Goal: Navigation & Orientation: Find specific page/section

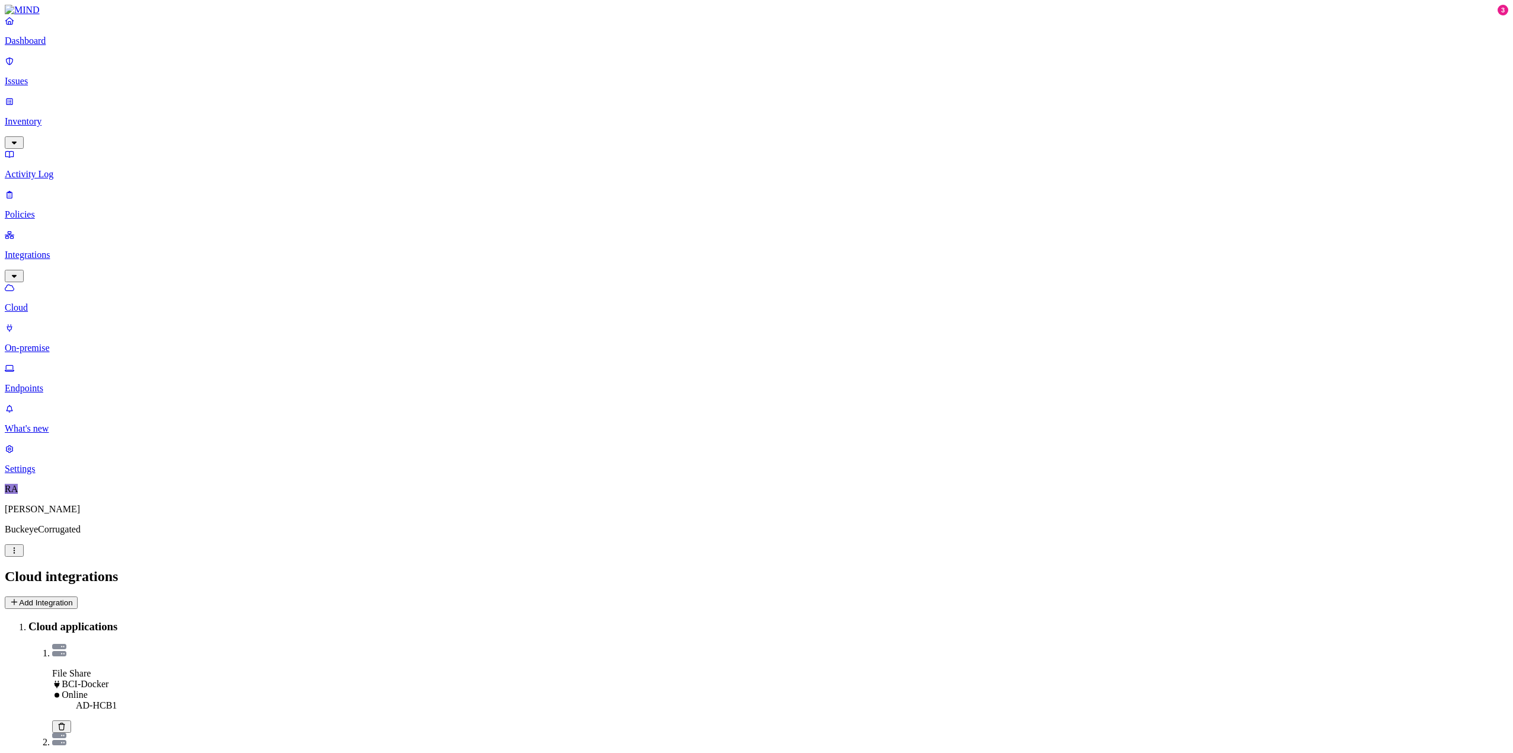
click at [48, 116] on p "Inventory" at bounding box center [757, 121] width 1504 height 11
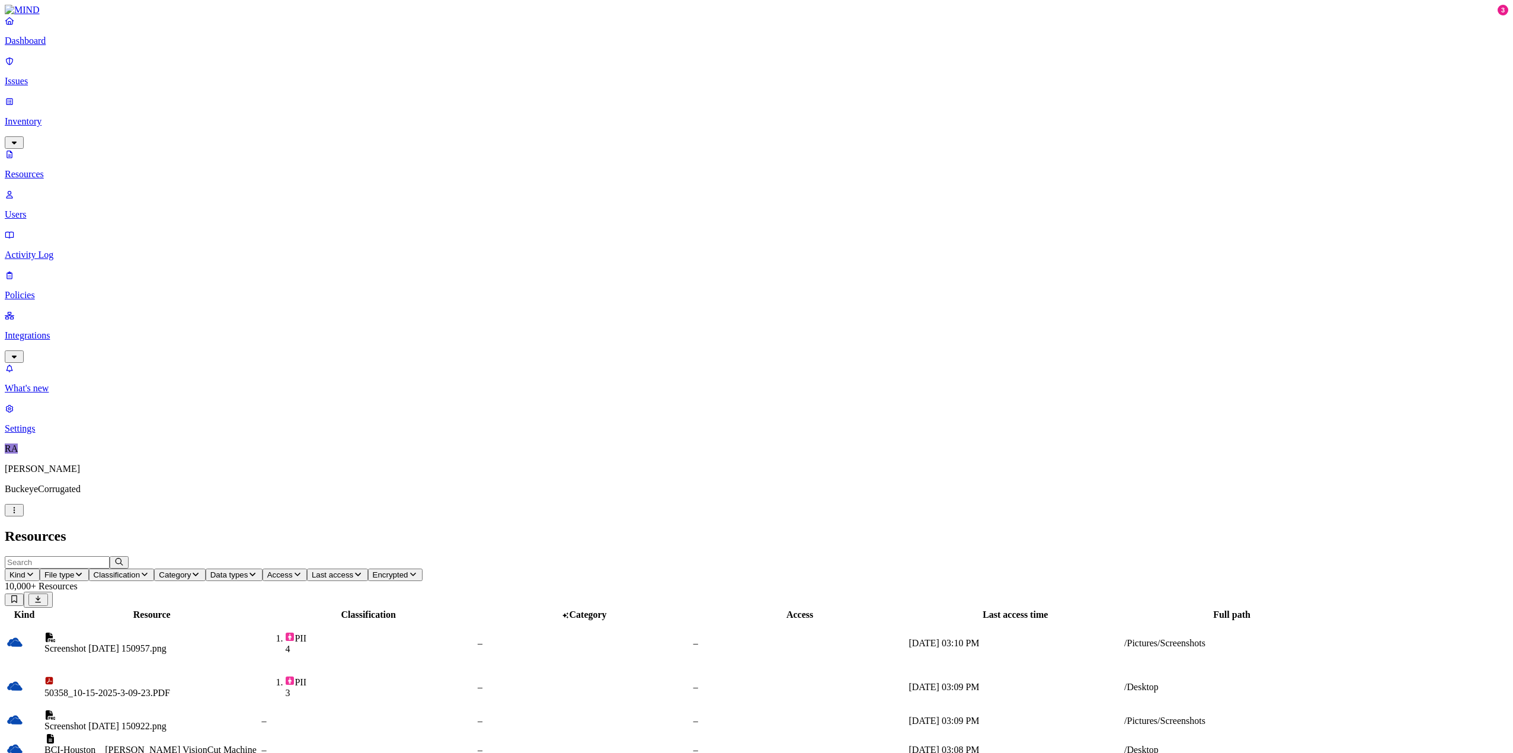
click at [35, 570] on icon "button" at bounding box center [29, 574] width 9 height 8
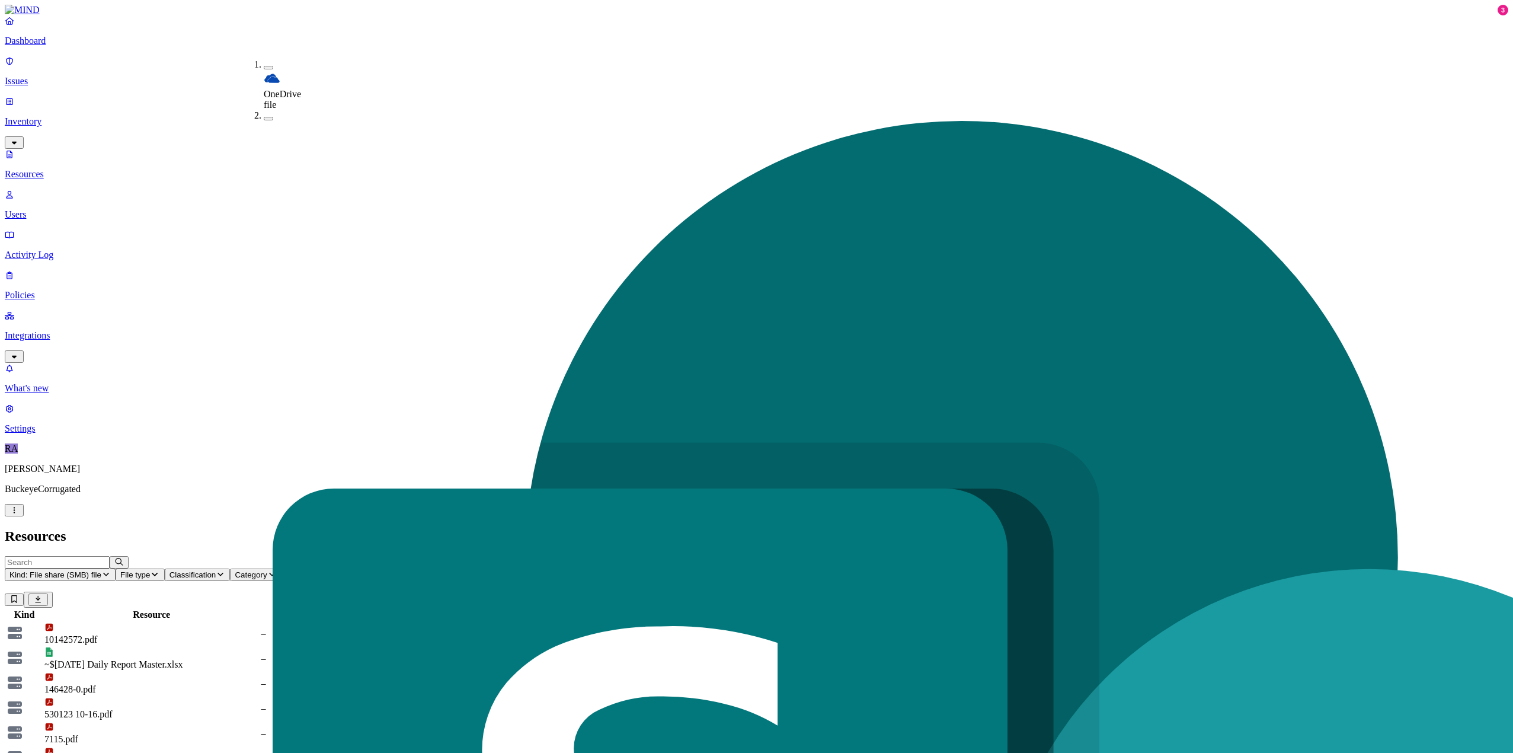
scroll to position [74, 0]
click at [906, 528] on div "Resources" at bounding box center [757, 536] width 1504 height 16
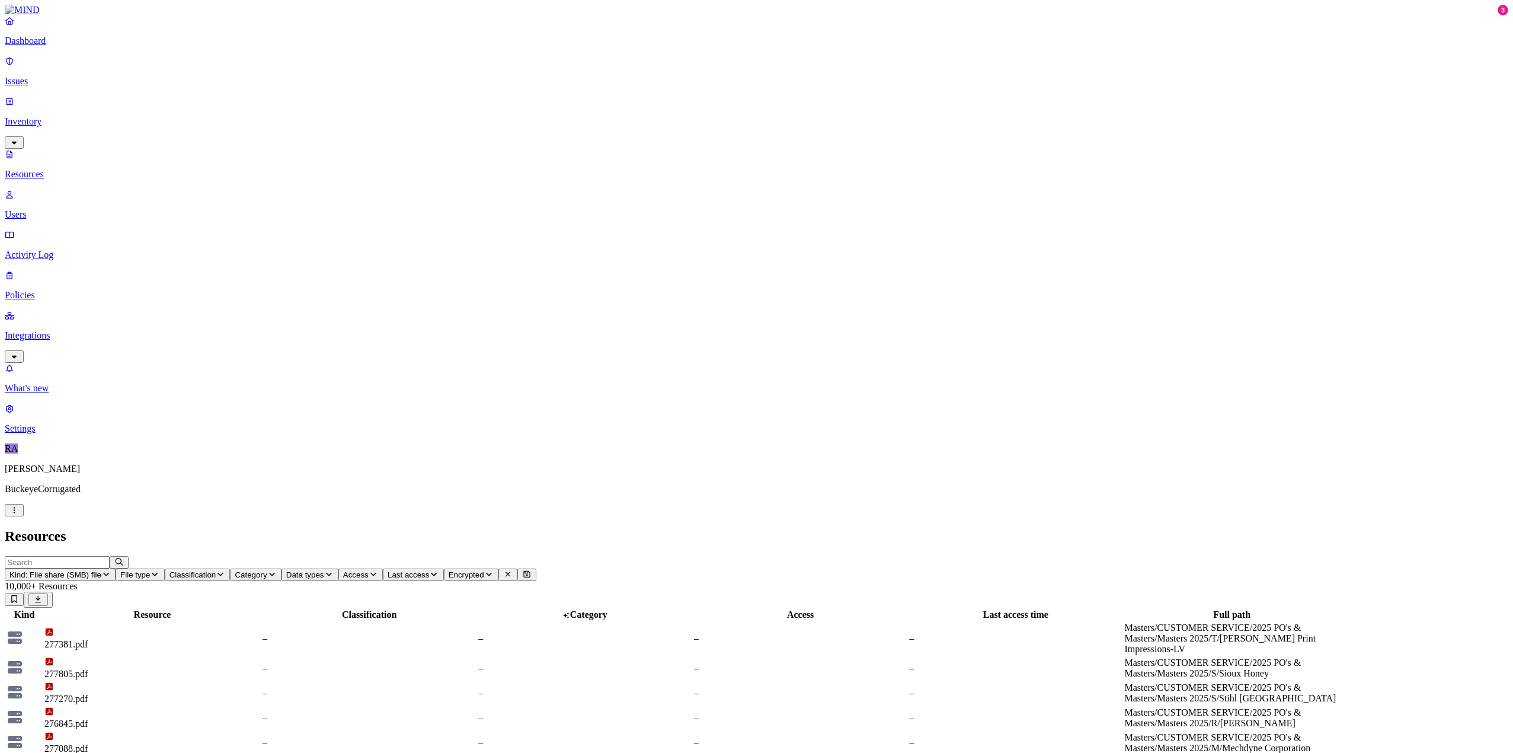
scroll to position [0, 0]
click at [42, 330] on p "Integrations" at bounding box center [757, 335] width 1504 height 11
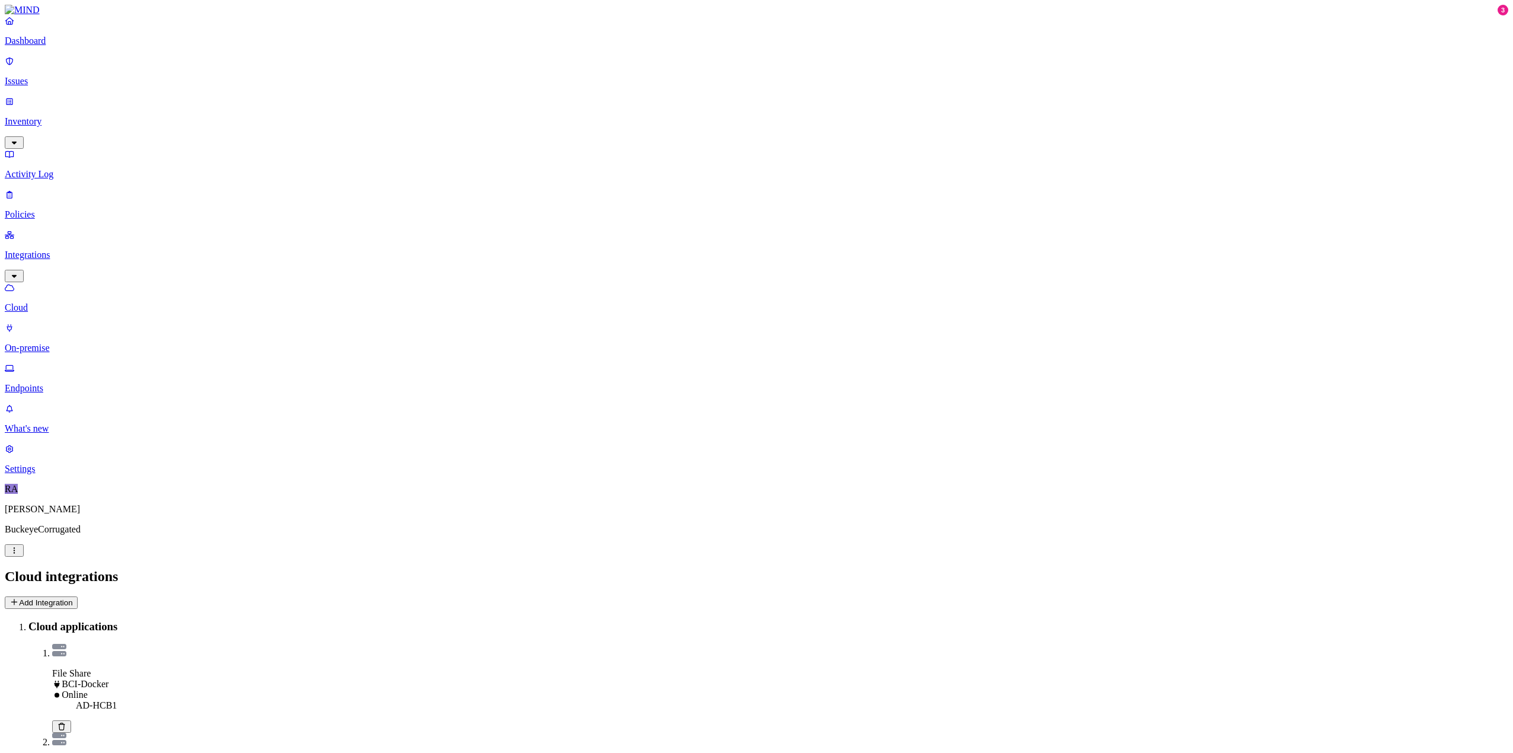
click at [36, 76] on p "Issues" at bounding box center [757, 81] width 1504 height 11
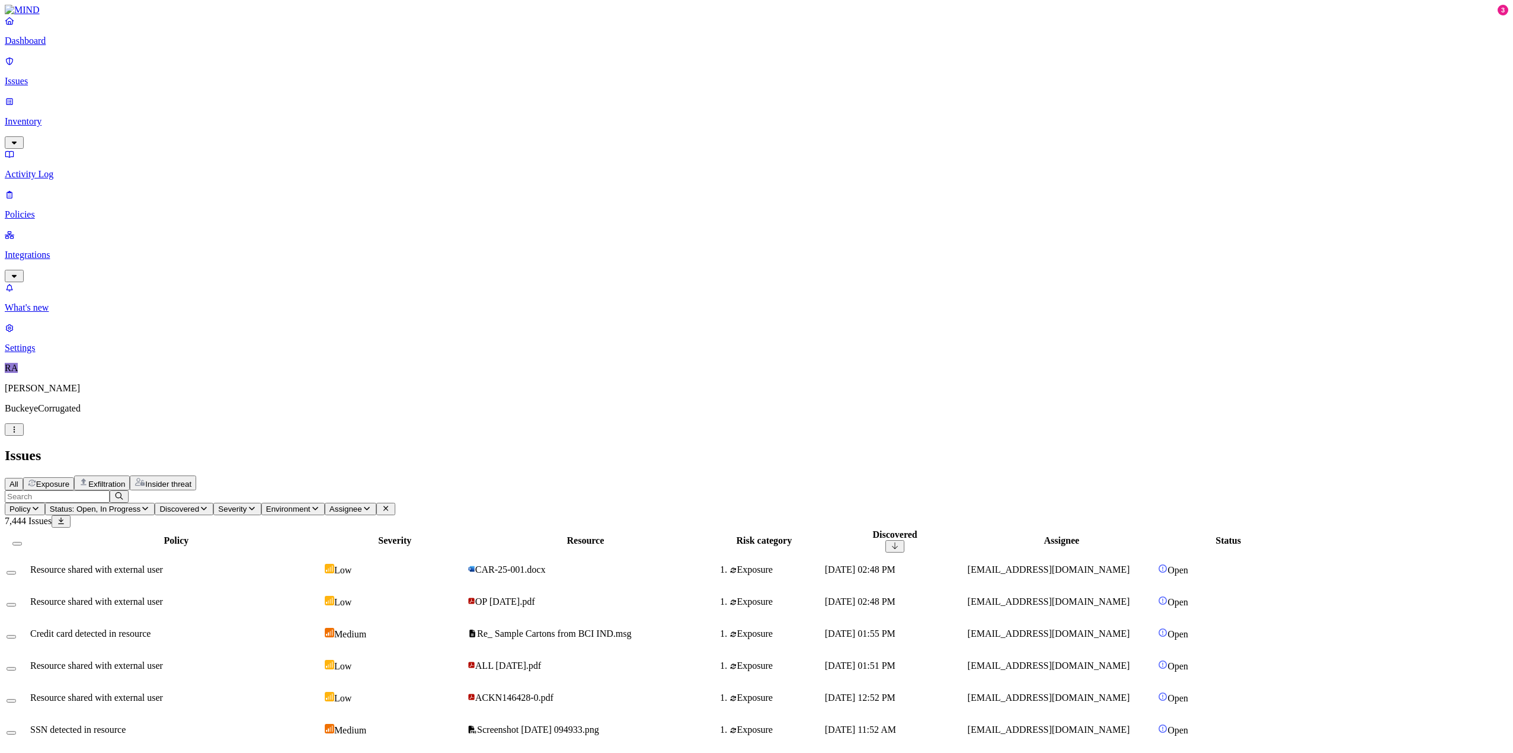
click at [50, 46] on p "Dashboard" at bounding box center [757, 41] width 1504 height 11
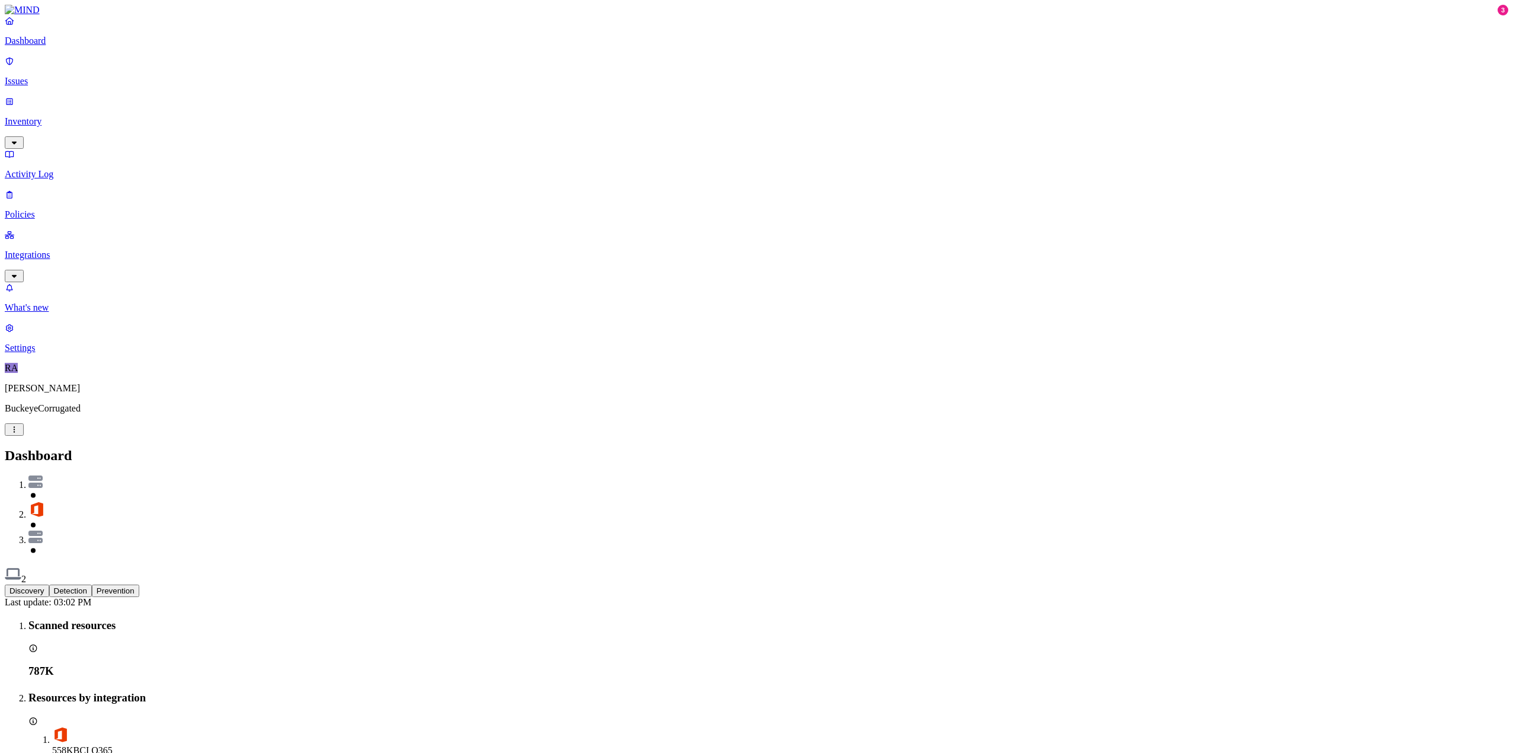
click at [767, 448] on h2 "Dashboard" at bounding box center [757, 456] width 1504 height 16
